Goal: Register for event/course

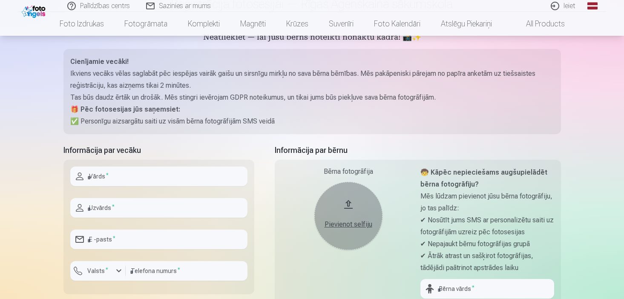
scroll to position [88, 0]
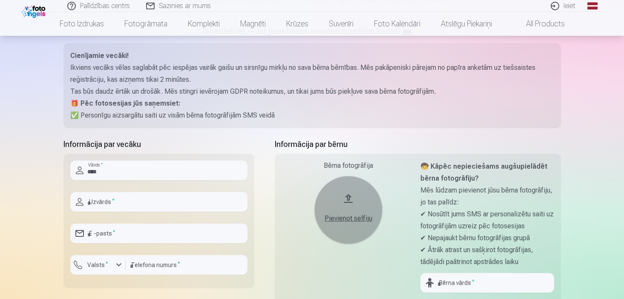
type input "*****"
type input "**********"
type input "********"
type input "*****"
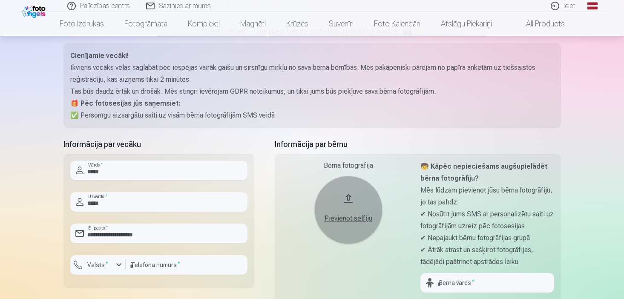
click at [12, 207] on div "Palīdzības centrs Sazinies ar mums Ieiet Global Latvian (lv) Lithuanian (lt) Ru…" at bounding box center [312, 304] width 624 height 785
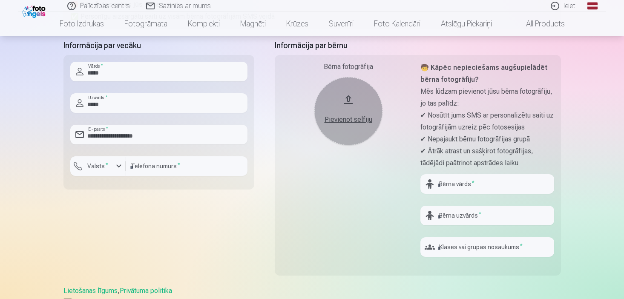
scroll to position [187, 0]
click at [354, 118] on div "Pievienot selfiju" at bounding box center [348, 119] width 51 height 10
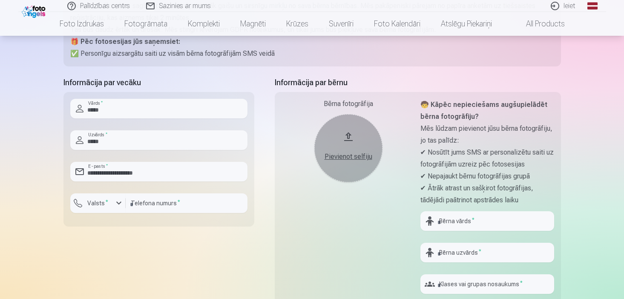
scroll to position [146, 0]
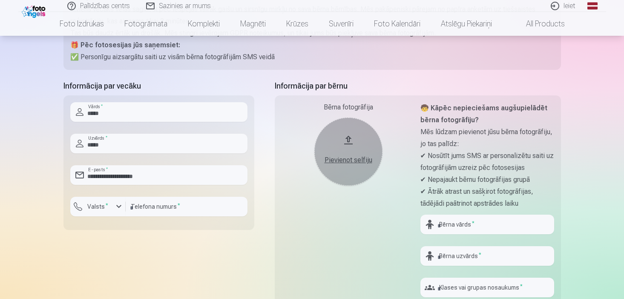
click at [345, 160] on div "Pievienot selfiju" at bounding box center [348, 160] width 51 height 10
click at [343, 165] on button "Pievienot selfiju" at bounding box center [348, 151] width 68 height 68
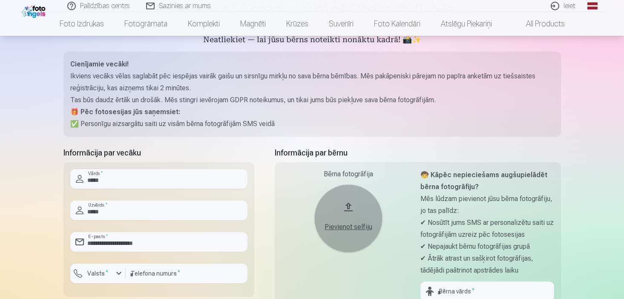
scroll to position [37, 0]
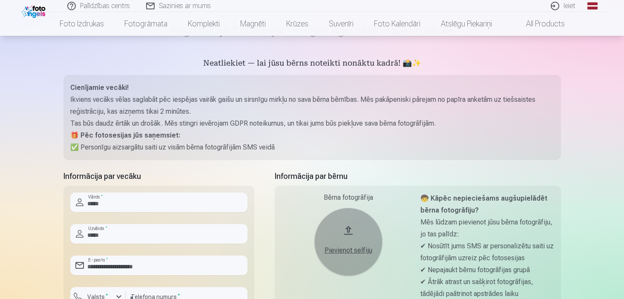
scroll to position [60, 0]
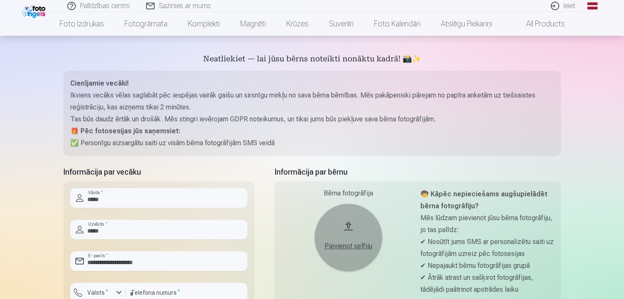
click at [348, 230] on button "Pievienot selfiju" at bounding box center [348, 237] width 68 height 68
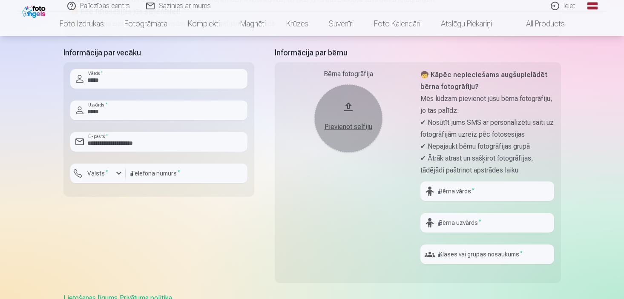
scroll to position [226, 0]
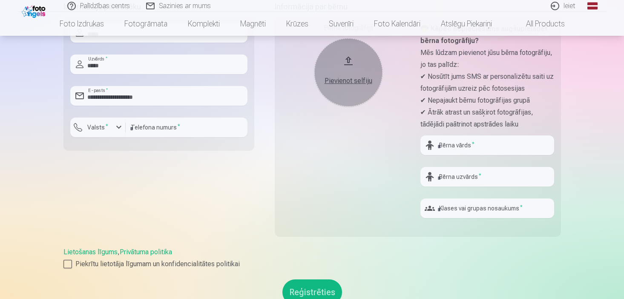
click at [347, 81] on div "Pievienot selfiju" at bounding box center [348, 81] width 51 height 10
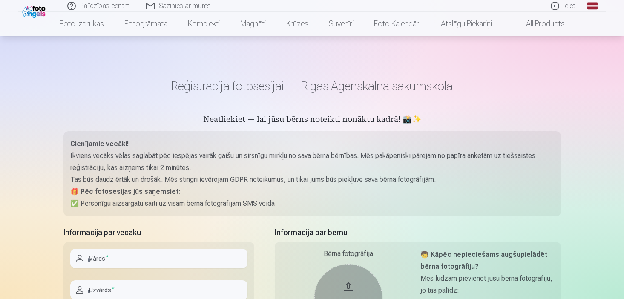
scroll to position [120, 0]
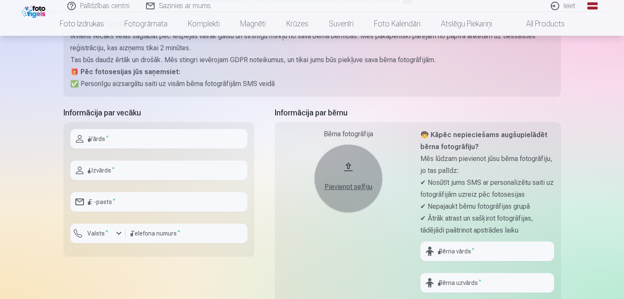
click at [341, 183] on div "Pievienot selfiju" at bounding box center [348, 187] width 51 height 10
click at [379, 256] on div "Bērna fotogrāfija Pievienot selfiju Nederīgs foto formāts!" at bounding box center [348, 230] width 134 height 202
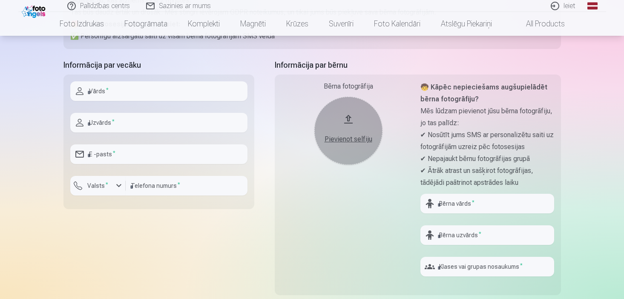
scroll to position [165, 0]
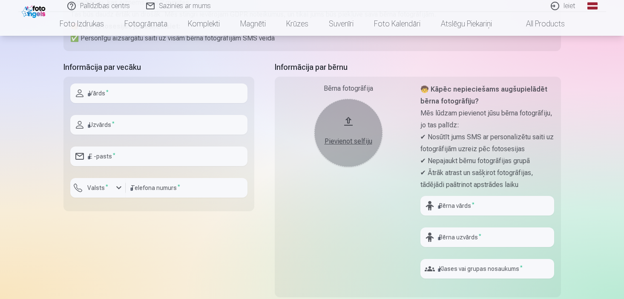
click at [346, 113] on button "Pievienot selfiju" at bounding box center [348, 133] width 68 height 68
click at [347, 217] on div "Bērna fotogrāfija Pievienot selfiju Nederīgs foto formāts!" at bounding box center [348, 184] width 134 height 202
click at [157, 88] on input "text" at bounding box center [158, 93] width 177 height 20
type input "*****"
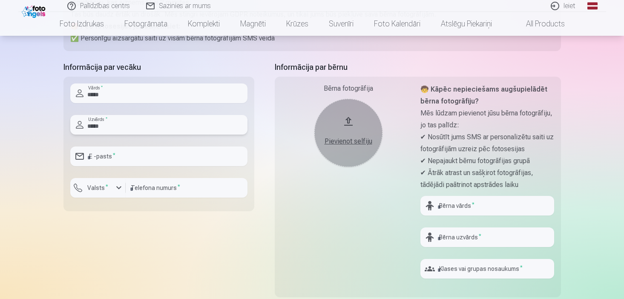
type input "**********"
type input "********"
click at [353, 215] on div "Bērna fotogrāfija Pievienot selfiju Nederīgs foto formāts!" at bounding box center [348, 184] width 134 height 202
click at [455, 199] on input "text" at bounding box center [487, 206] width 134 height 20
type input "****"
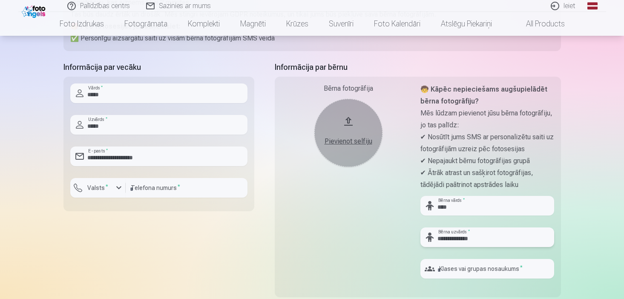
type input "**********"
click at [373, 244] on div "Bērna fotogrāfija Pievienot selfiju Nederīgs foto formāts!" at bounding box center [348, 184] width 134 height 202
click at [473, 269] on input "text" at bounding box center [487, 269] width 134 height 20
type input "***"
click at [400, 260] on div "Bērna fotogrāfija Pievienot selfiju Nederīgs foto formāts!" at bounding box center [348, 184] width 134 height 202
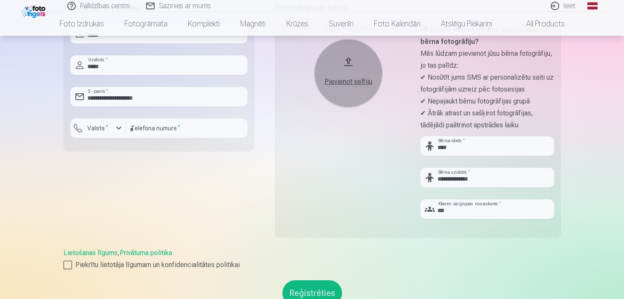
scroll to position [298, 0]
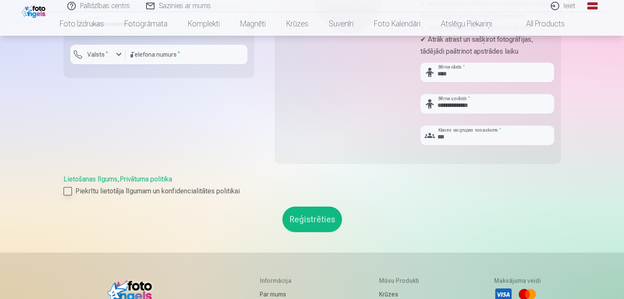
click at [64, 190] on div at bounding box center [67, 191] width 9 height 9
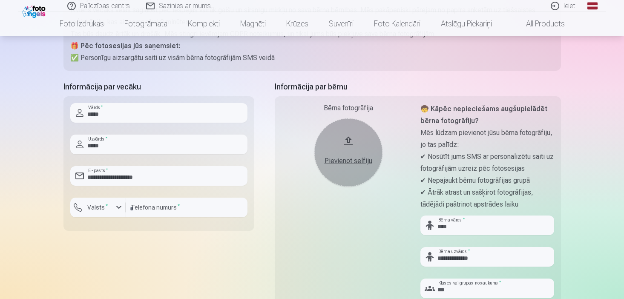
scroll to position [127, 0]
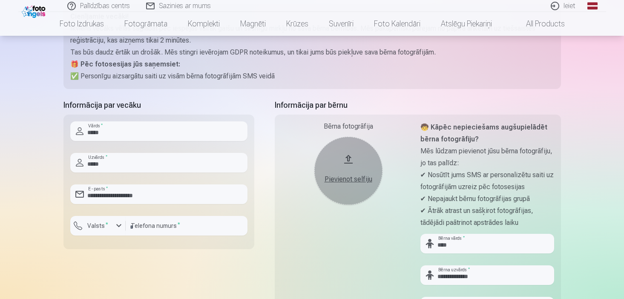
click at [296, 198] on div "Bērna fotogrāfija Pievienot selfiju Nederīgs foto formāts!" at bounding box center [348, 222] width 134 height 202
click at [346, 180] on div "Pievienot selfiju" at bounding box center [348, 179] width 51 height 10
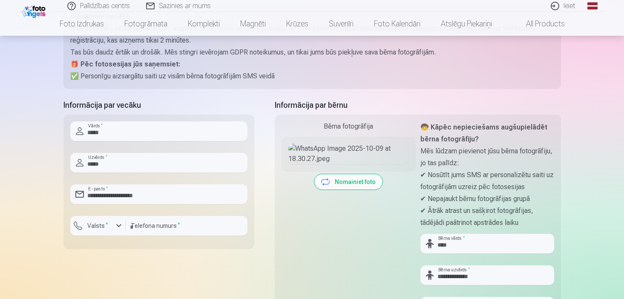
click at [350, 164] on img at bounding box center [348, 153] width 120 height 20
click at [327, 189] on button "Nomainiet foto" at bounding box center [348, 181] width 68 height 15
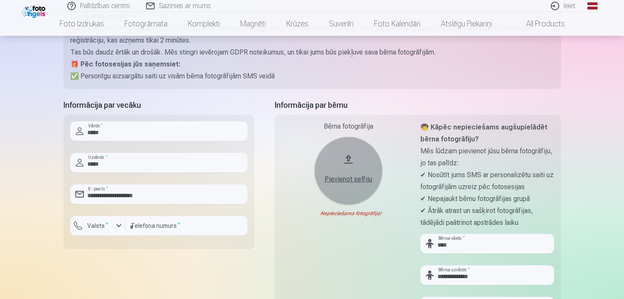
click at [340, 180] on div "Pievienot selfiju" at bounding box center [348, 179] width 51 height 10
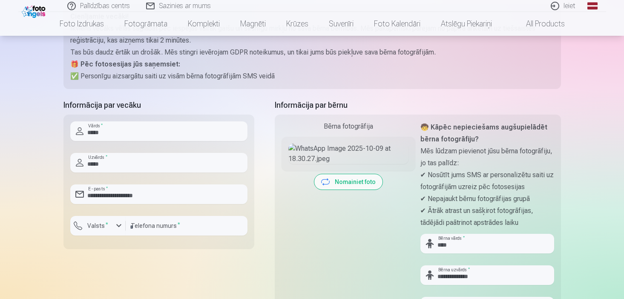
click at [297, 171] on div at bounding box center [348, 154] width 134 height 34
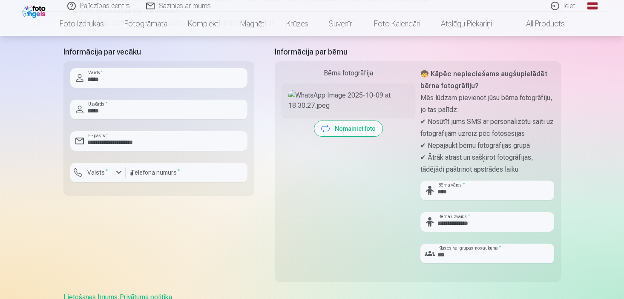
scroll to position [180, 0]
click at [325, 137] on button "Nomainiet foto" at bounding box center [348, 129] width 68 height 15
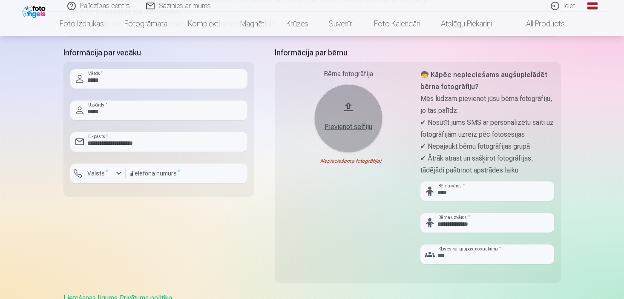
click at [353, 124] on div "Pievienot selfiju" at bounding box center [348, 127] width 51 height 10
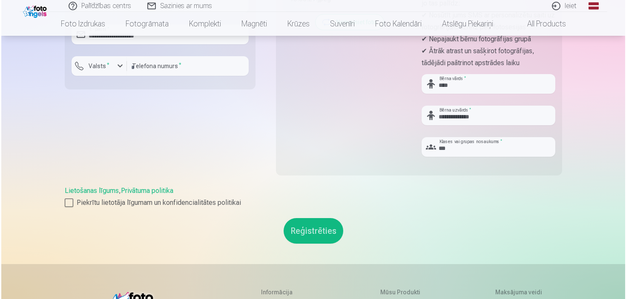
scroll to position [287, 0]
click at [320, 235] on button "Reģistrēties" at bounding box center [312, 230] width 60 height 26
click at [103, 67] on label "Valsts *" at bounding box center [98, 65] width 28 height 9
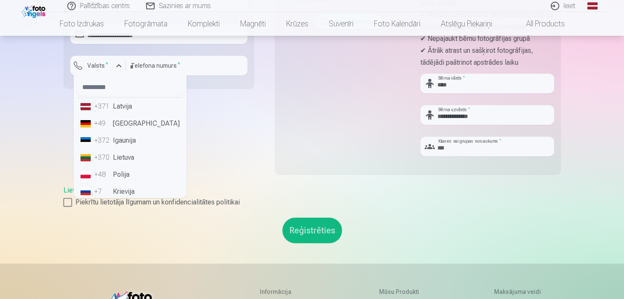
click at [117, 104] on li "+371 Latvija" at bounding box center [130, 106] width 106 height 17
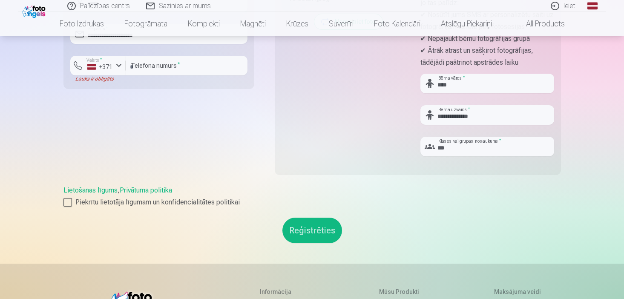
click at [303, 227] on button "Reģistrēties" at bounding box center [312, 230] width 60 height 26
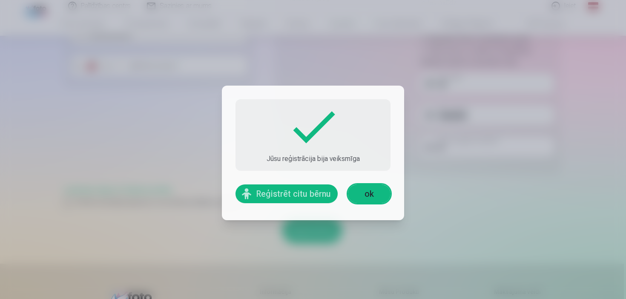
click at [368, 195] on link "ok" at bounding box center [369, 193] width 43 height 19
